Goal: Task Accomplishment & Management: Complete application form

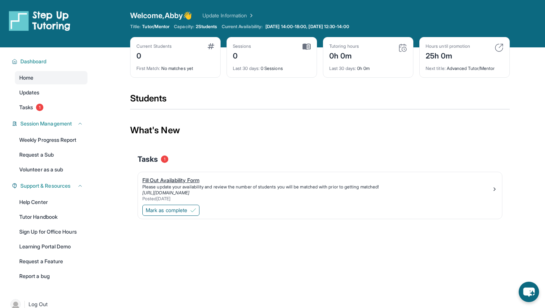
click at [192, 181] on div "Fill Out Availability Form" at bounding box center [316, 180] width 349 height 7
click at [186, 190] on link "[URL][DOMAIN_NAME]" at bounding box center [165, 193] width 47 height 6
click at [28, 107] on span "Tasks" at bounding box center [26, 107] width 14 height 7
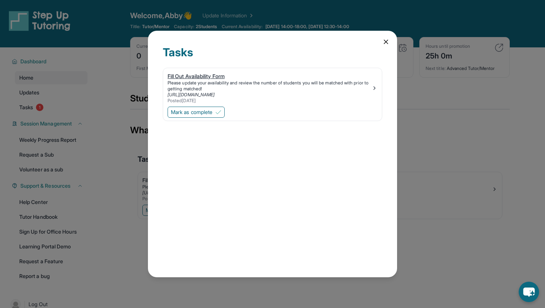
click at [374, 85] on img at bounding box center [374, 88] width 6 height 6
click at [384, 40] on icon at bounding box center [386, 42] width 4 height 4
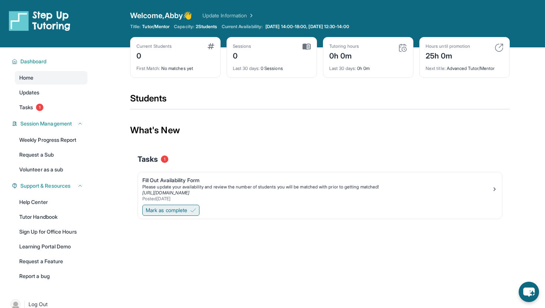
click at [186, 212] on span "Mark as complete" at bounding box center [167, 210] width 42 height 7
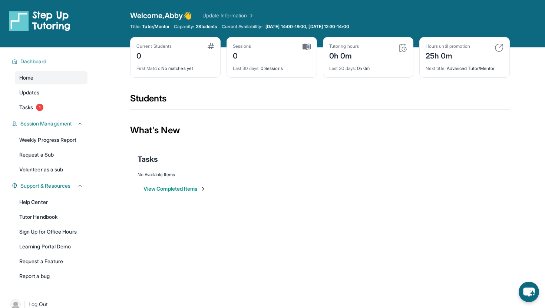
click at [197, 191] on button "View Completed Items" at bounding box center [174, 188] width 63 height 7
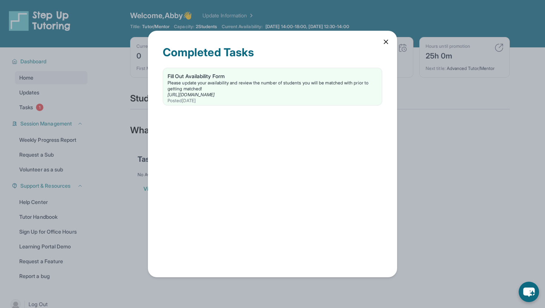
click at [384, 43] on icon at bounding box center [386, 42] width 4 height 4
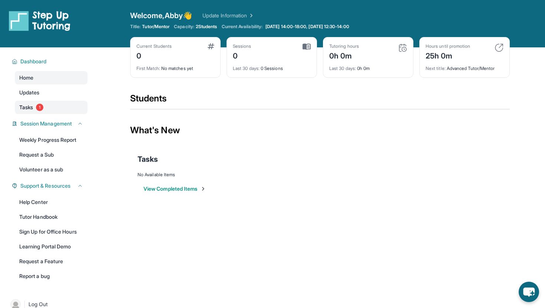
click at [28, 106] on span "Tasks" at bounding box center [26, 107] width 14 height 7
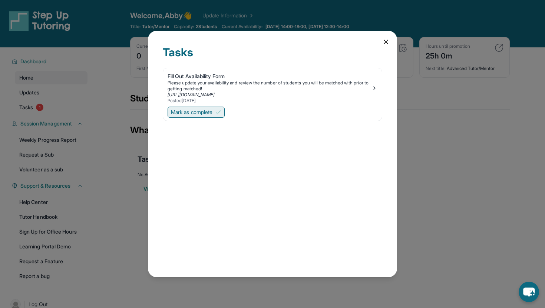
click at [208, 110] on span "Mark as complete" at bounding box center [192, 112] width 42 height 7
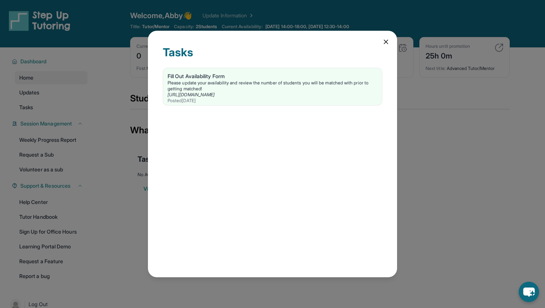
click at [386, 40] on icon at bounding box center [385, 41] width 7 height 7
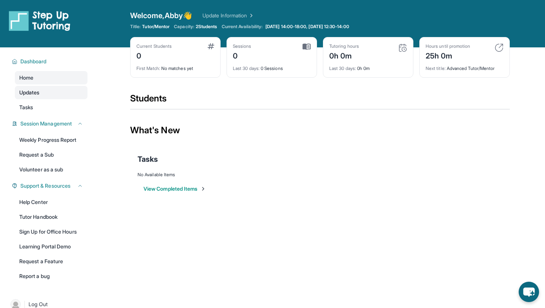
click at [33, 96] on span "Updates" at bounding box center [29, 92] width 20 height 7
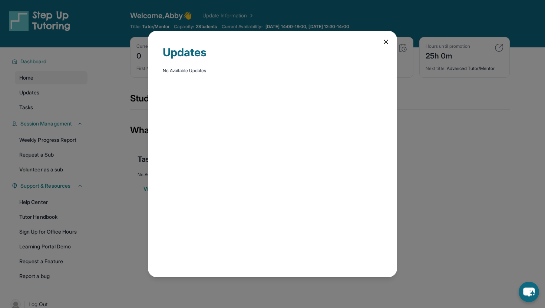
click at [387, 41] on icon at bounding box center [386, 42] width 4 height 4
